Goal: Task Accomplishment & Management: Manage account settings

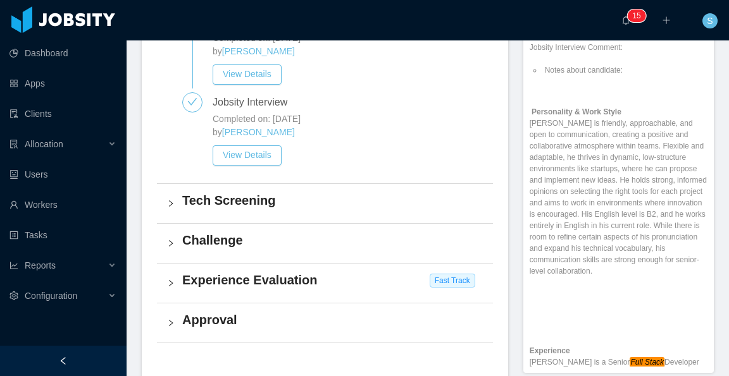
scroll to position [537, 0]
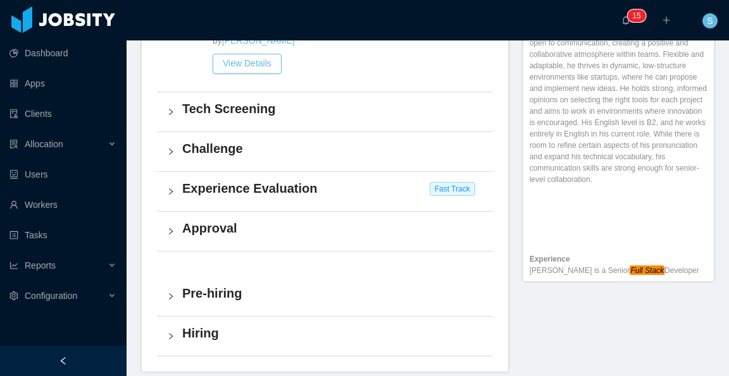
click at [303, 184] on h4 "Experience Evaluation" at bounding box center [332, 189] width 300 height 18
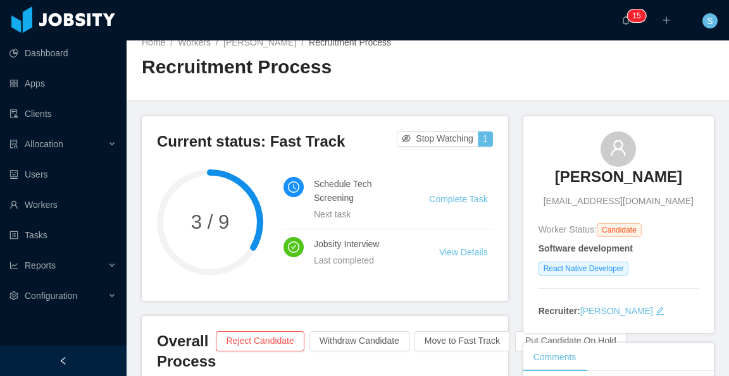
scroll to position [0, 0]
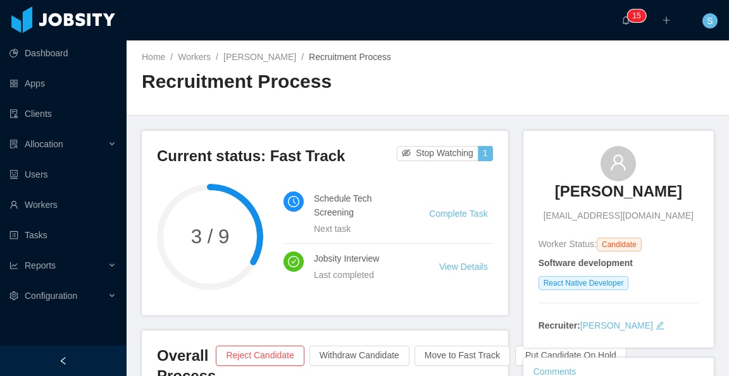
click at [251, 63] on div "Home / Workers / [PERSON_NAME] / Recruitment Process /" at bounding box center [285, 57] width 286 height 13
click at [257, 58] on link "[PERSON_NAME]" at bounding box center [259, 57] width 73 height 10
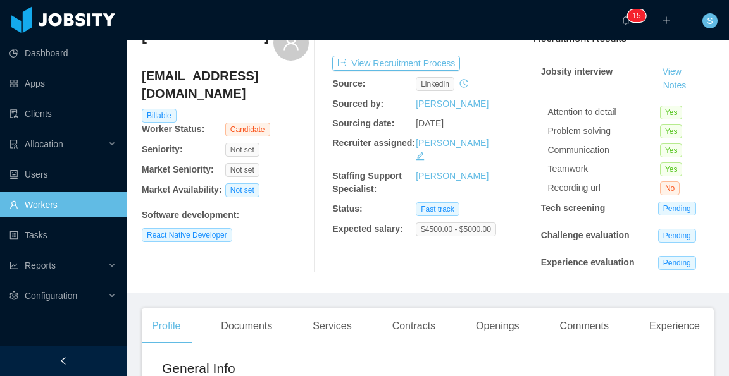
scroll to position [316, 0]
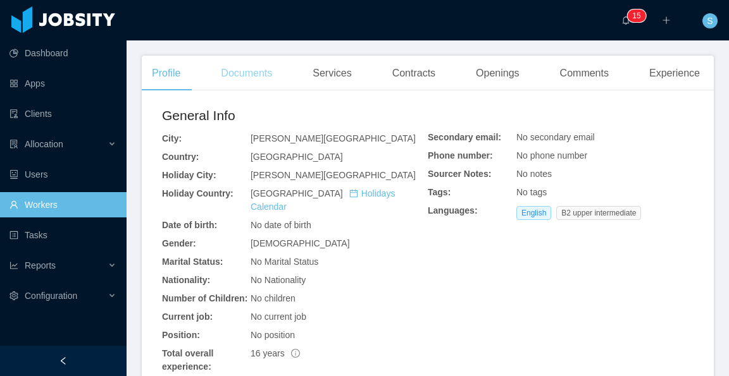
click at [228, 75] on div "Documents" at bounding box center [246, 73] width 71 height 35
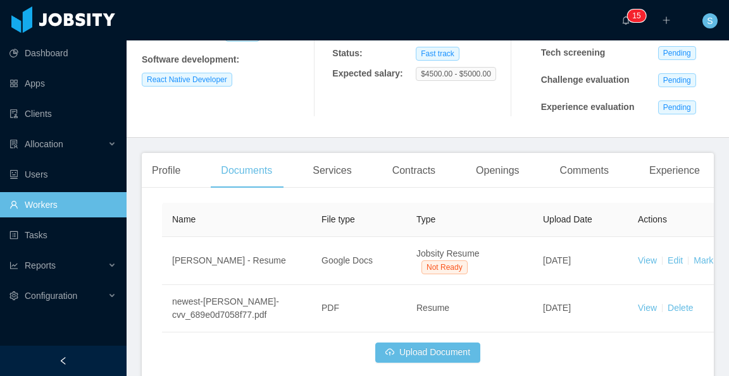
scroll to position [283, 0]
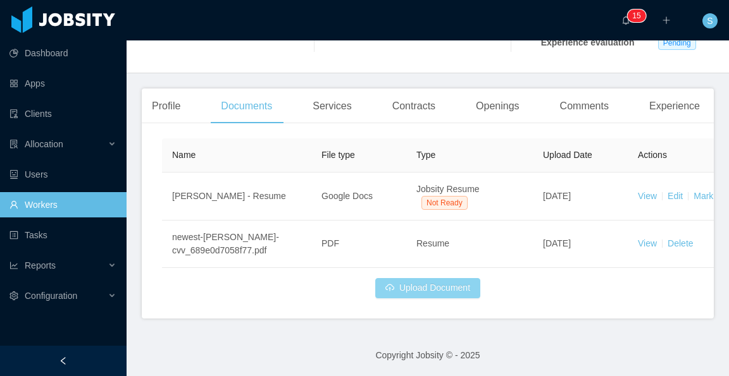
click at [440, 287] on button "Upload Document" at bounding box center [427, 288] width 105 height 20
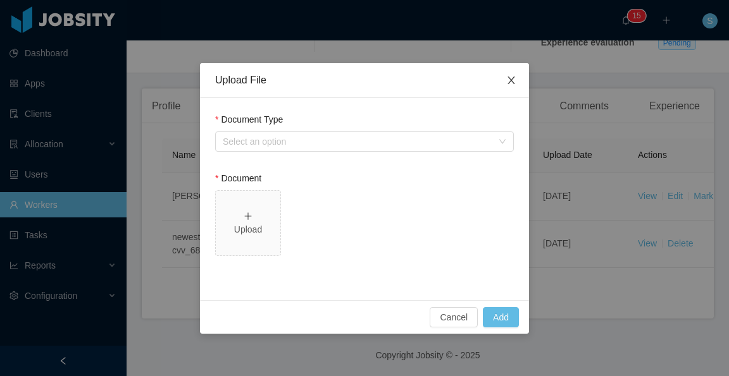
click at [509, 84] on icon "icon: close" at bounding box center [510, 81] width 7 height 8
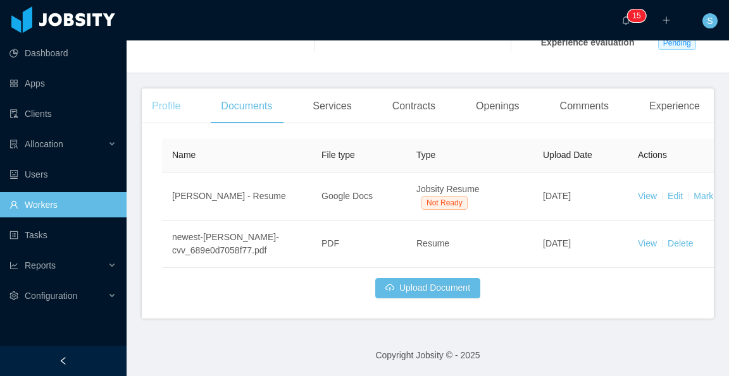
click at [178, 108] on div "Profile" at bounding box center [166, 106] width 49 height 35
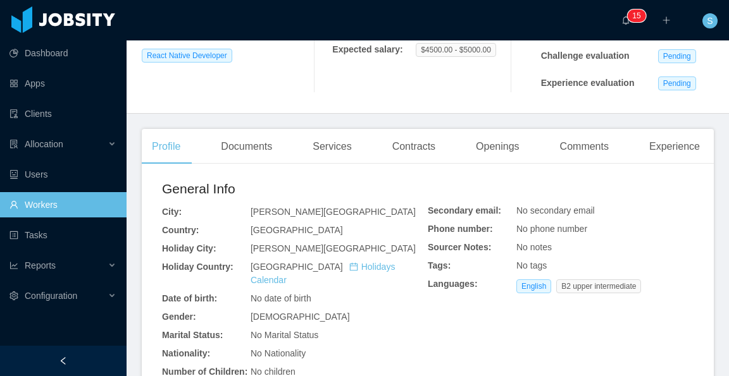
scroll to position [220, 0]
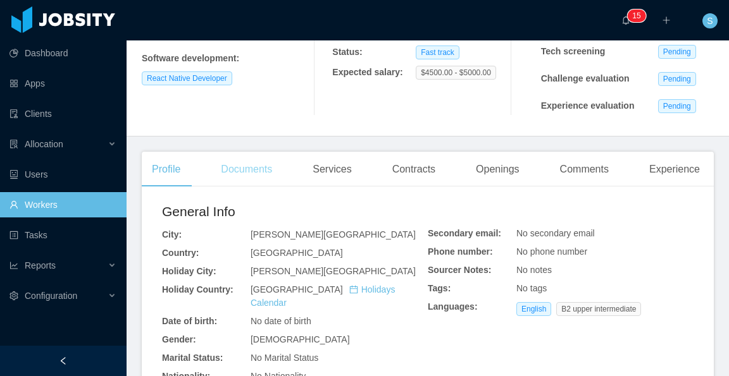
click at [252, 170] on div "Documents" at bounding box center [246, 169] width 71 height 35
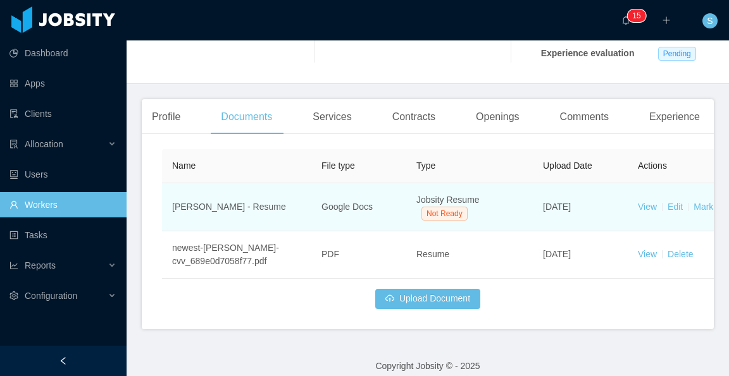
scroll to position [283, 0]
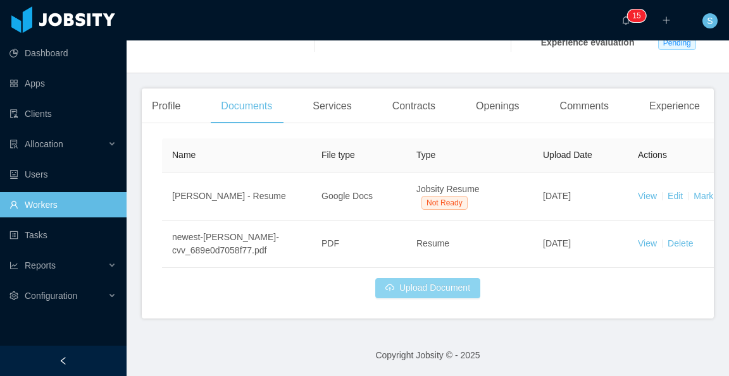
click at [440, 282] on button "Upload Document" at bounding box center [427, 288] width 105 height 20
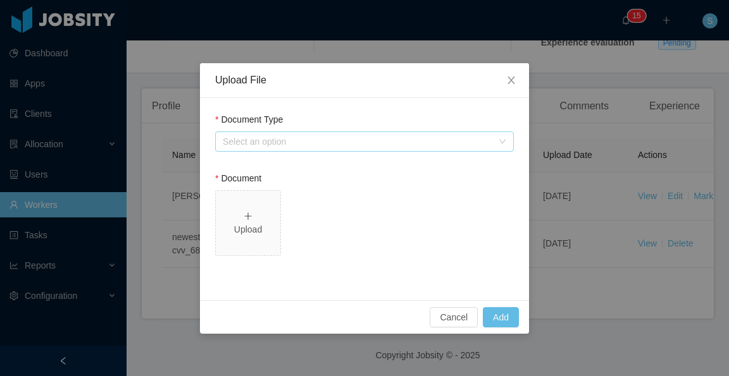
click at [299, 144] on div "Select an option" at bounding box center [357, 141] width 269 height 13
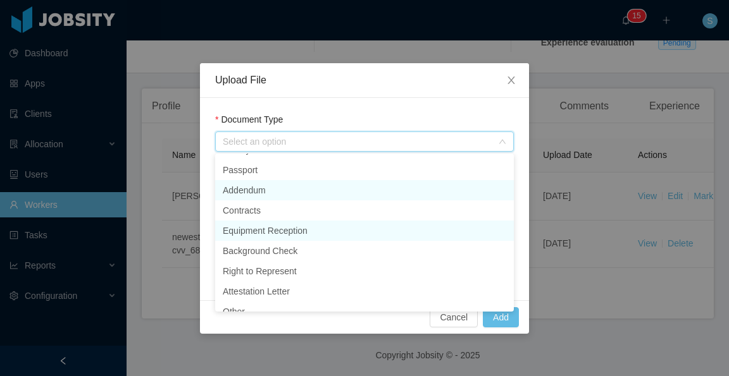
scroll to position [49, 0]
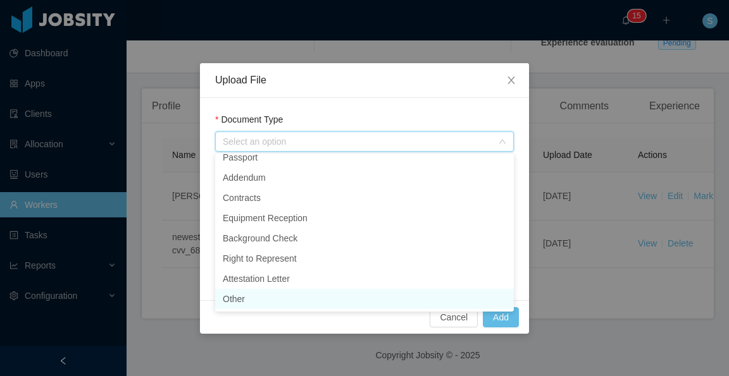
click at [288, 299] on li "Other" at bounding box center [364, 299] width 299 height 20
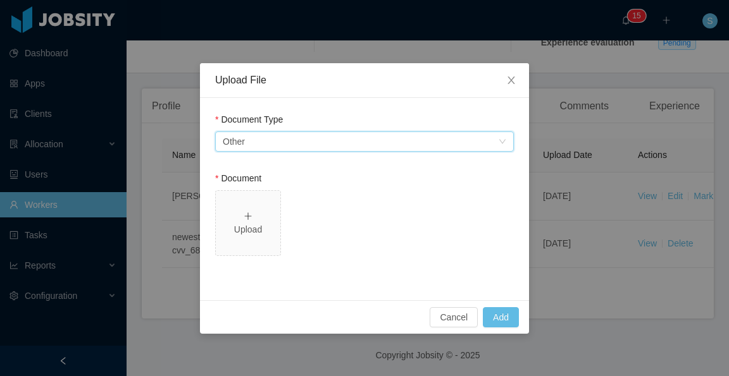
click at [326, 144] on div "Select an option Other" at bounding box center [360, 141] width 275 height 19
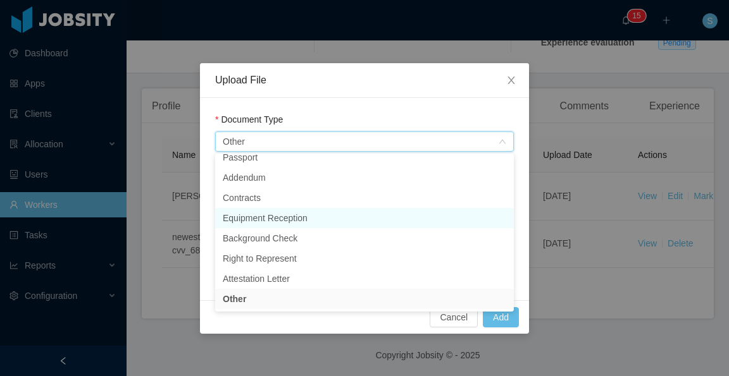
scroll to position [43, 0]
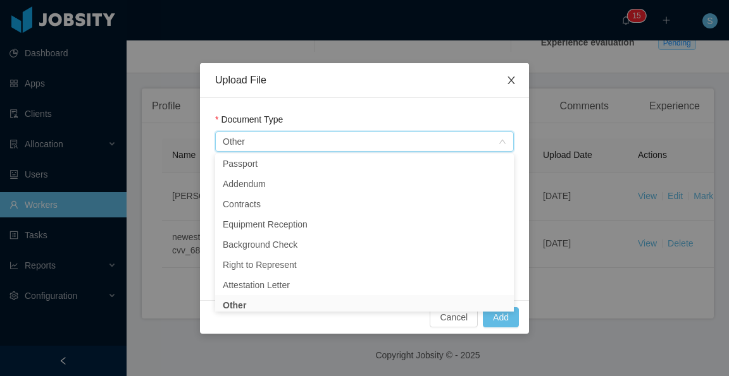
click at [516, 86] on span "Close" at bounding box center [510, 80] width 35 height 35
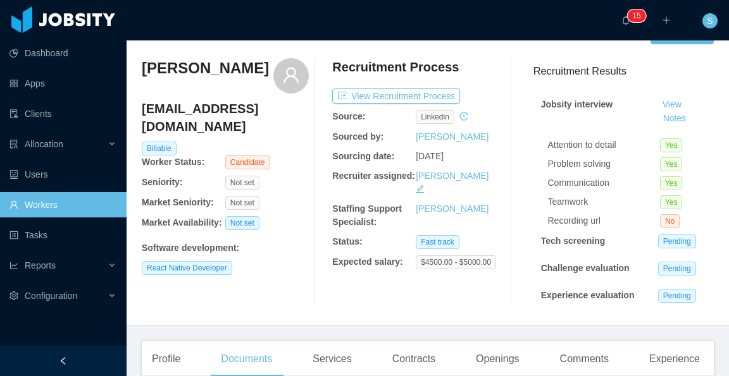
scroll to position [0, 0]
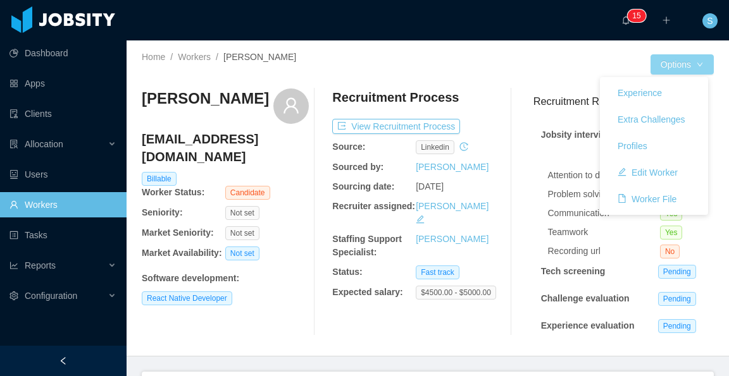
click at [675, 64] on button "Options" at bounding box center [681, 64] width 63 height 20
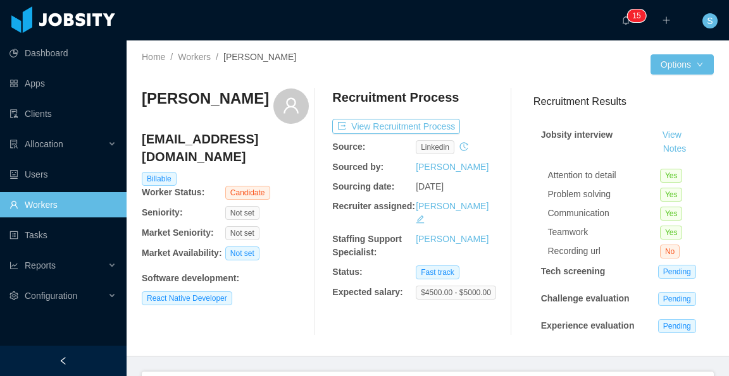
click at [507, 60] on div at bounding box center [539, 64] width 223 height 20
